Goal: Navigation & Orientation: Find specific page/section

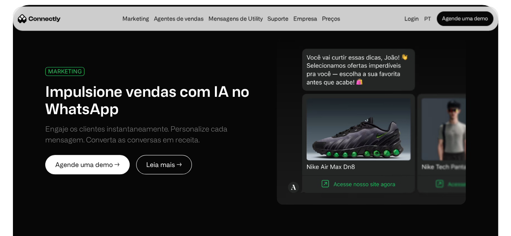
scroll to position [388, 0]
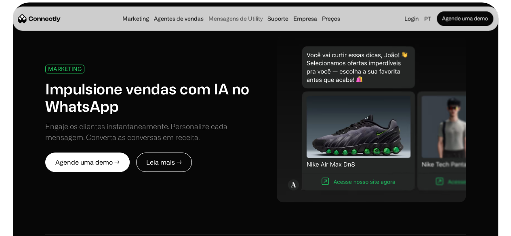
click at [247, 19] on link "Mensagens de Utility" at bounding box center [235, 18] width 59 height 6
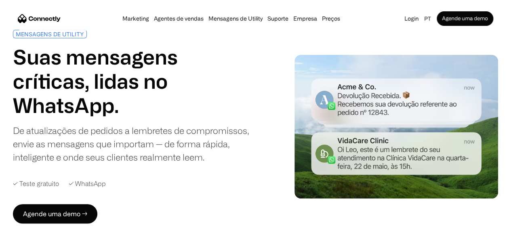
scroll to position [33, 0]
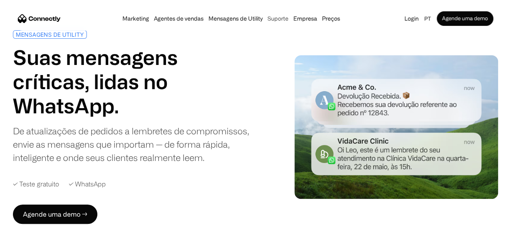
click at [286, 19] on link "Suporte" at bounding box center [278, 18] width 26 height 6
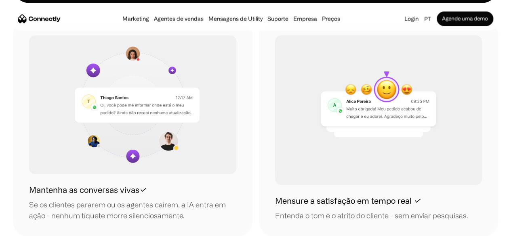
scroll to position [710, 0]
